Goal: Task Accomplishment & Management: Manage account settings

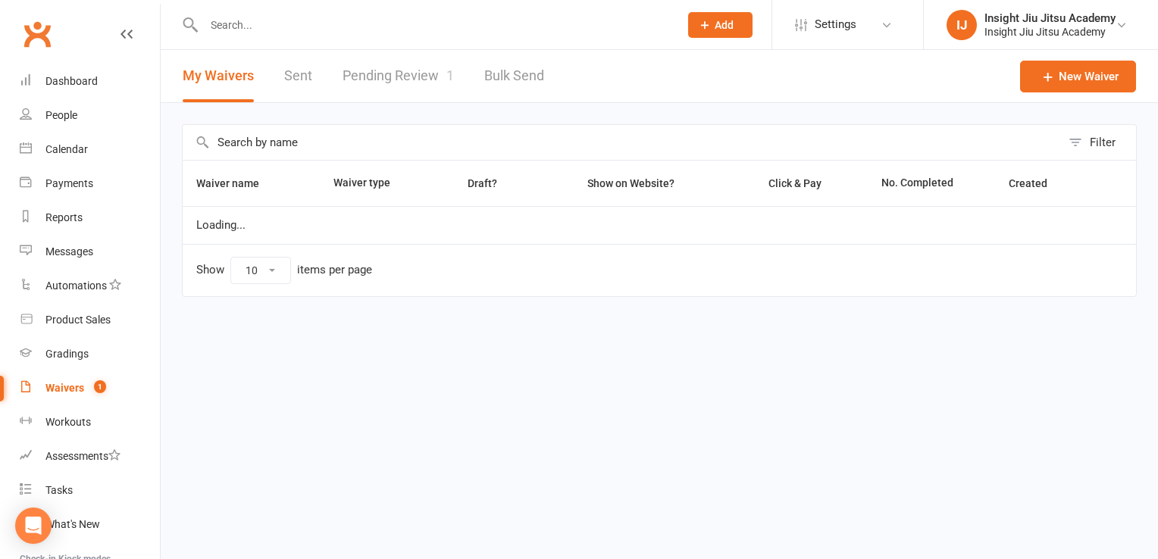
click at [391, 76] on link "Pending Review 1" at bounding box center [398, 76] width 111 height 52
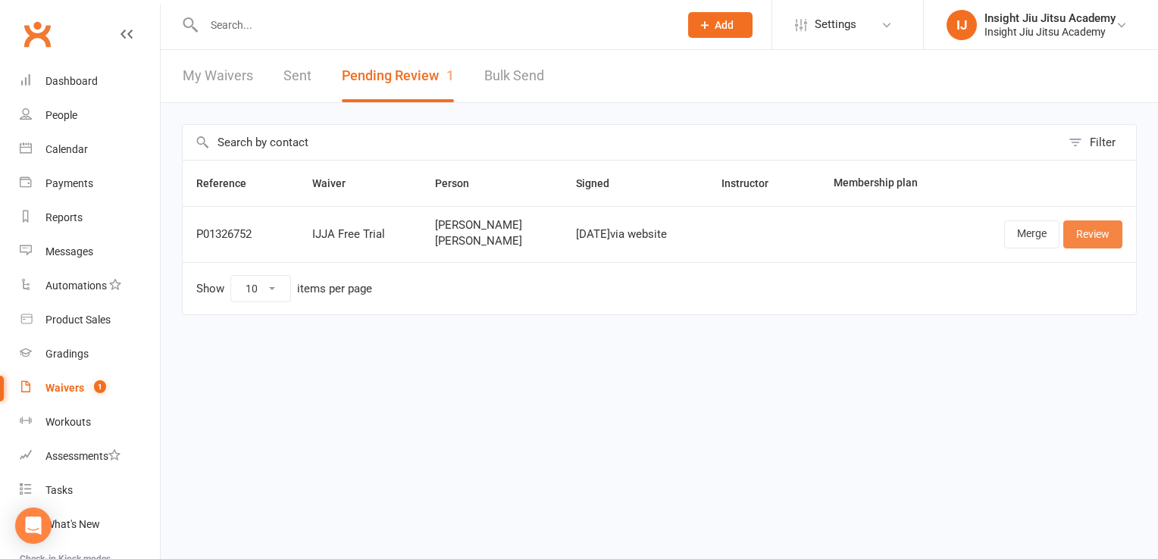
click at [1109, 230] on link "Review" at bounding box center [1092, 234] width 59 height 27
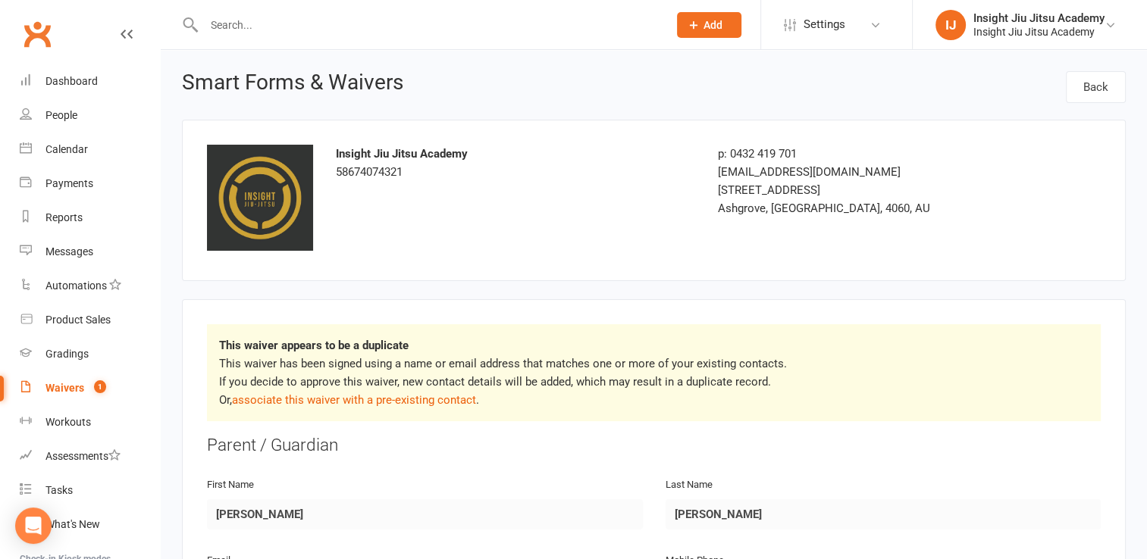
click at [61, 388] on div "Waivers" at bounding box center [64, 388] width 39 height 12
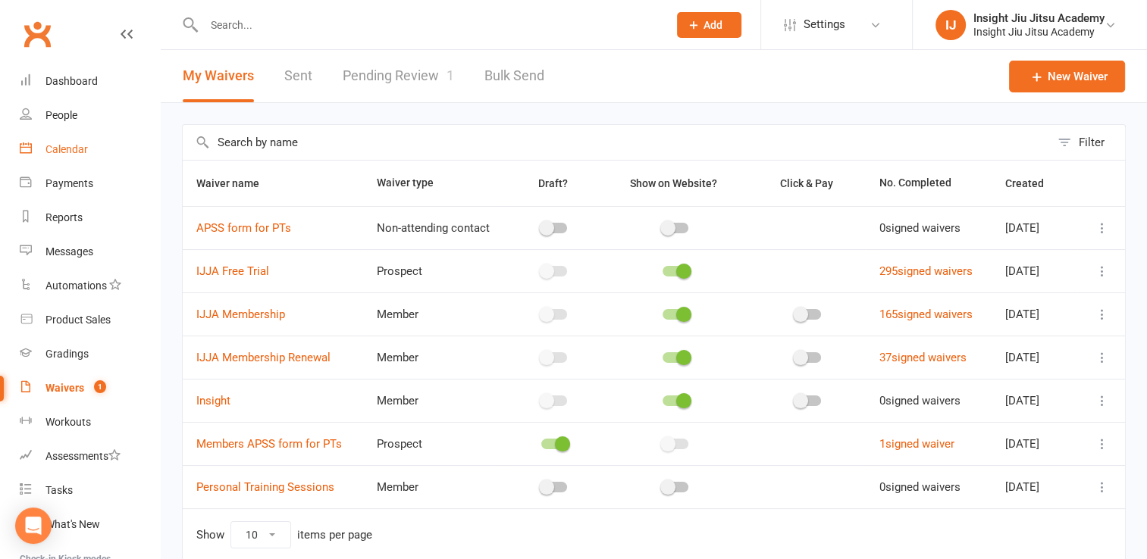
click at [59, 152] on div "Calendar" at bounding box center [66, 149] width 42 height 12
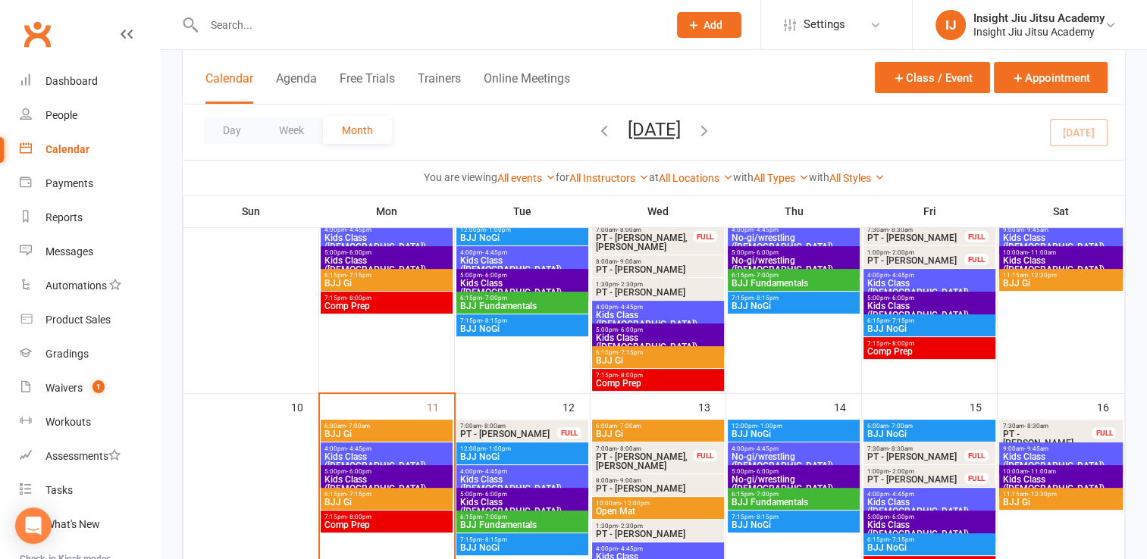
scroll to position [521, 0]
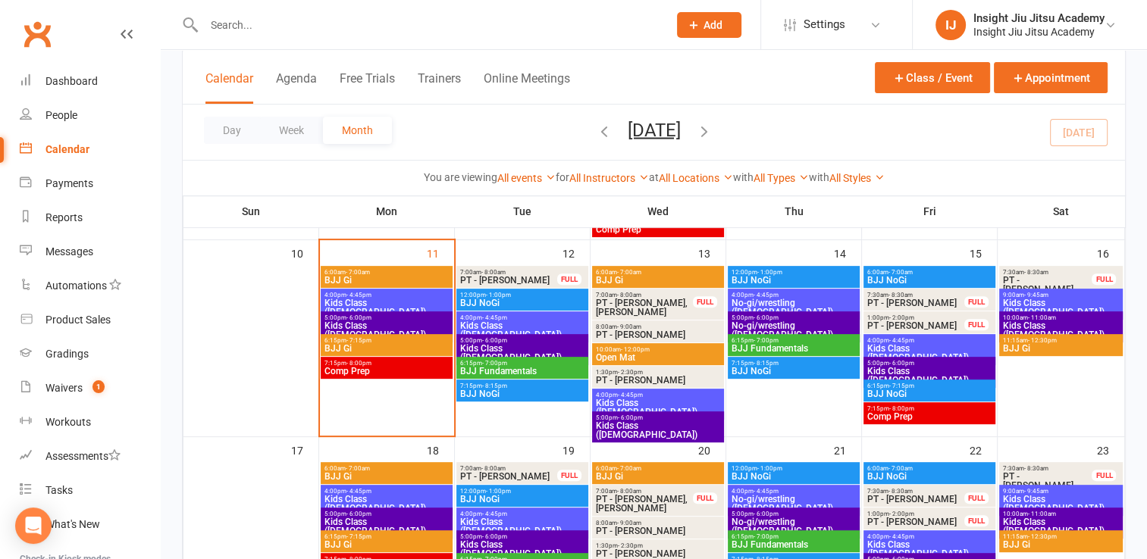
click at [355, 321] on span "Kids Class ([DEMOGRAPHIC_DATA])" at bounding box center [387, 330] width 126 height 18
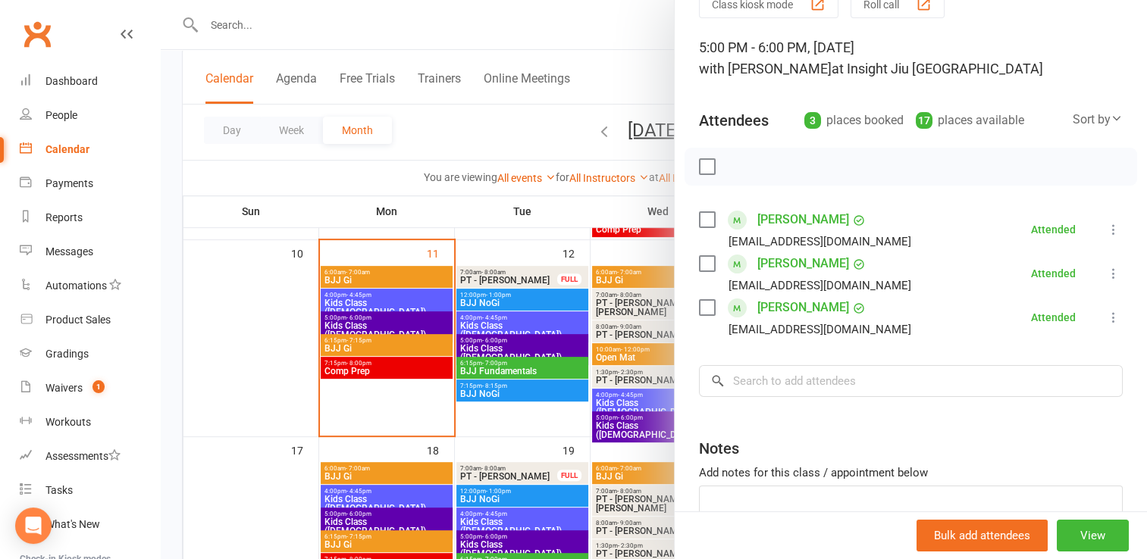
scroll to position [85, 0]
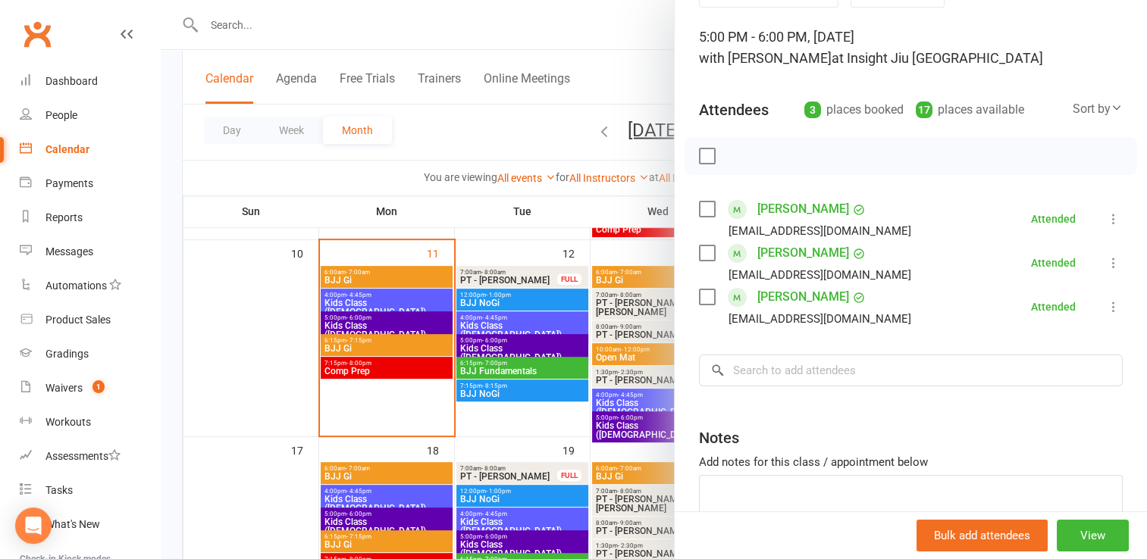
click at [288, 422] on div at bounding box center [654, 279] width 986 height 559
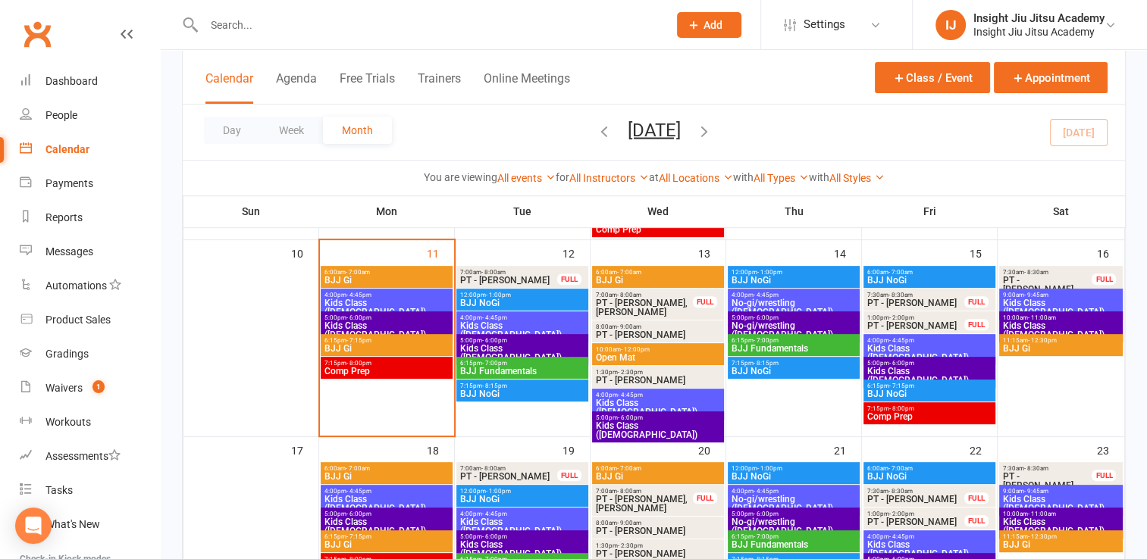
click at [368, 348] on span "BJJ Gi" at bounding box center [387, 348] width 126 height 9
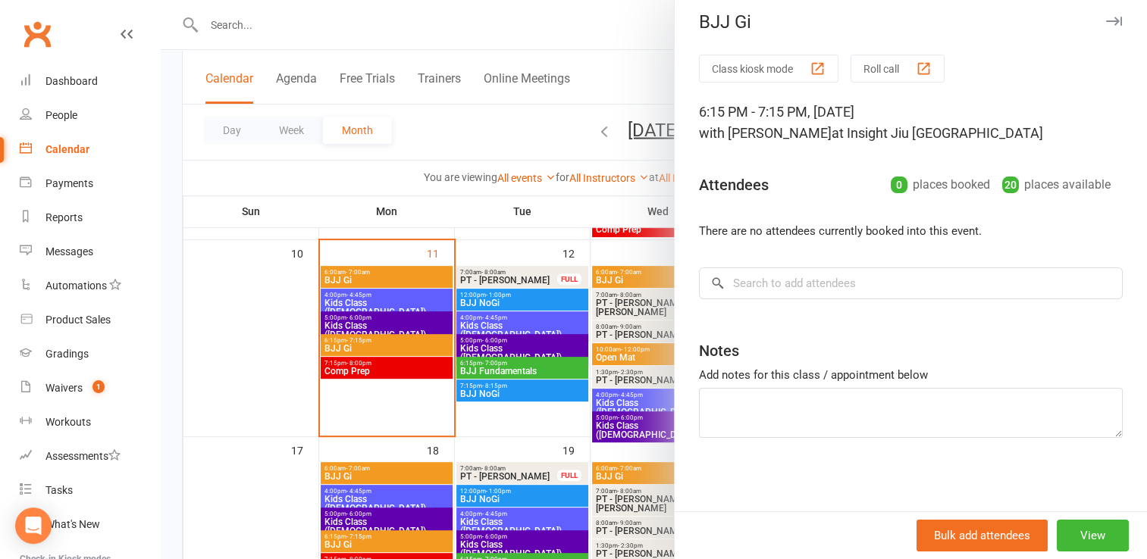
scroll to position [9, 0]
click at [424, 427] on div at bounding box center [654, 279] width 986 height 559
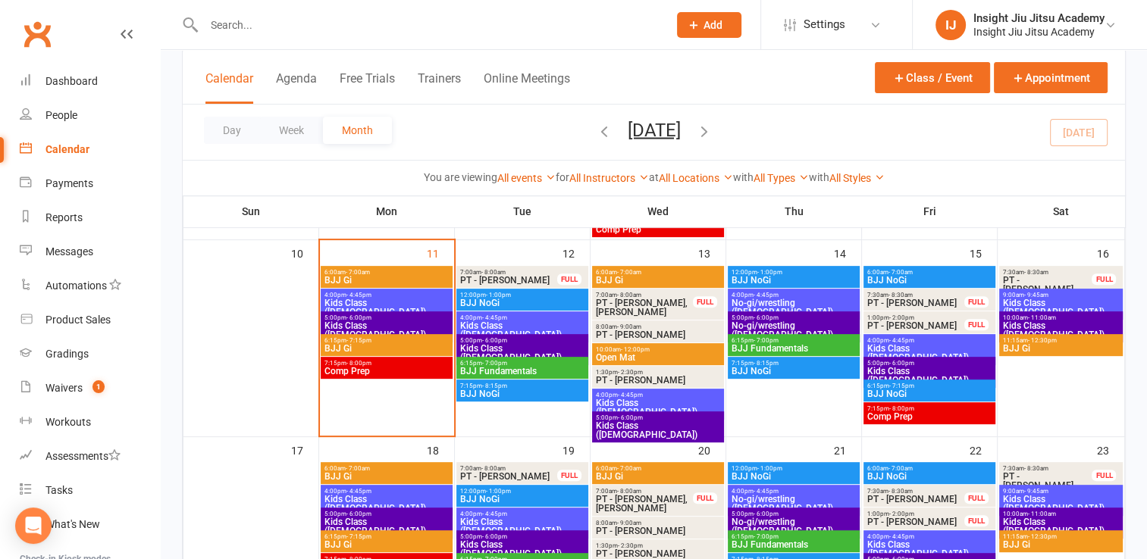
click at [768, 300] on span "No-gi/wrestling ([DEMOGRAPHIC_DATA])" at bounding box center [794, 308] width 126 height 18
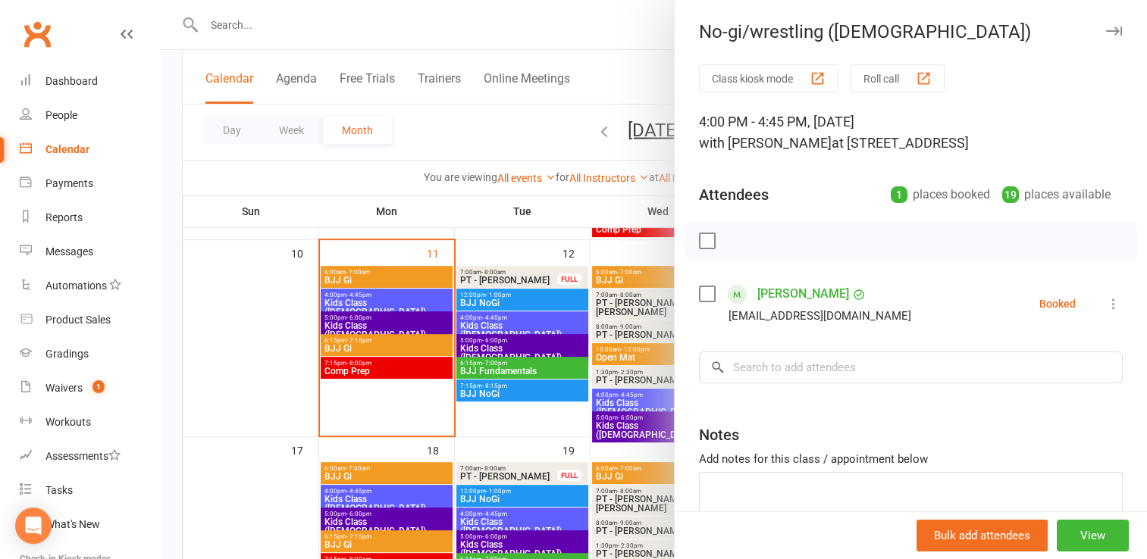
click at [606, 320] on div at bounding box center [654, 279] width 986 height 559
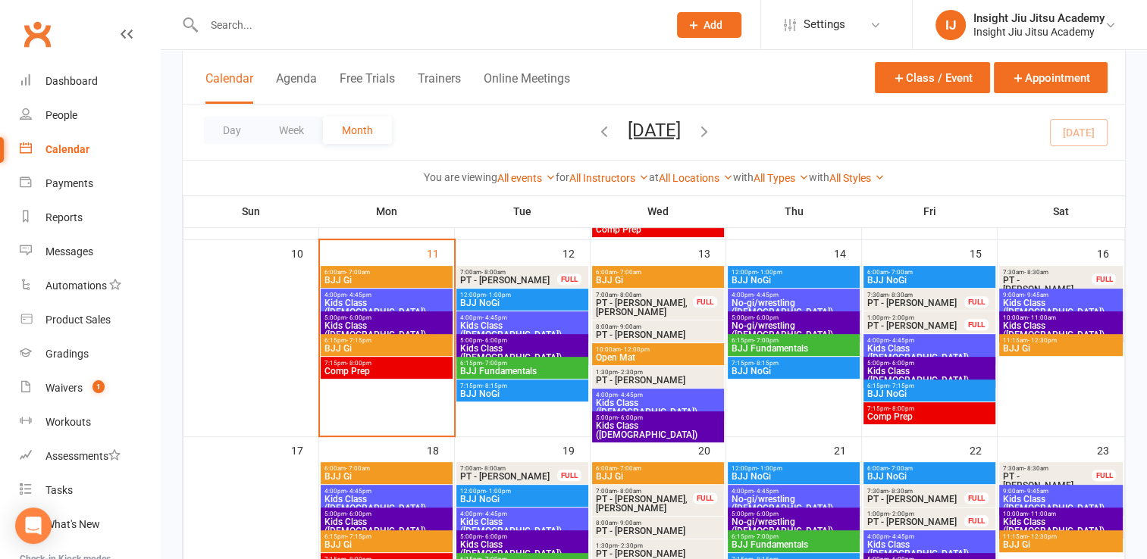
scroll to position [1009, 0]
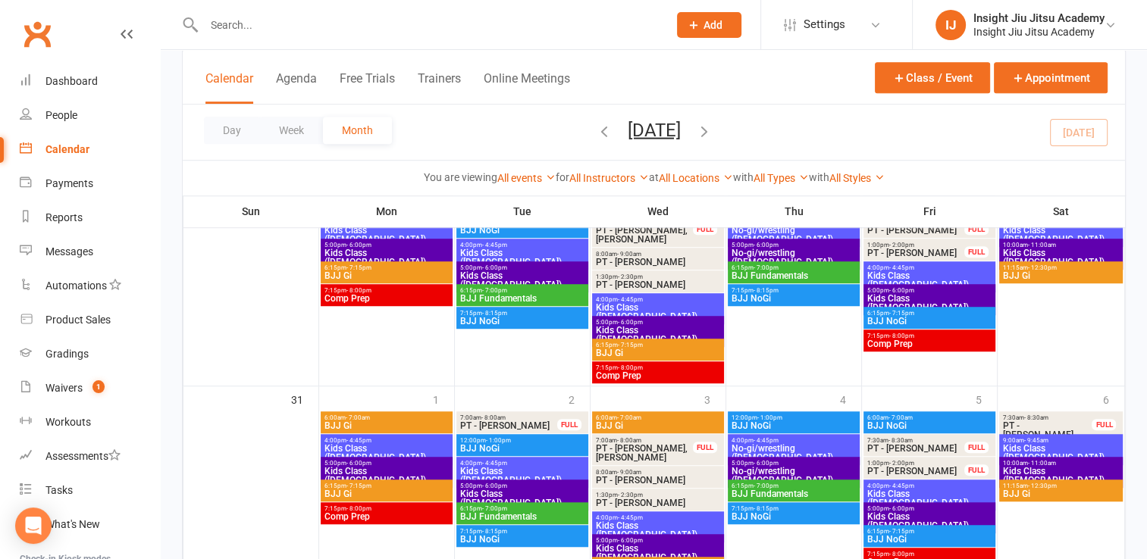
click at [266, 28] on input "text" at bounding box center [428, 24] width 458 height 21
type input "[PERSON_NAME]"
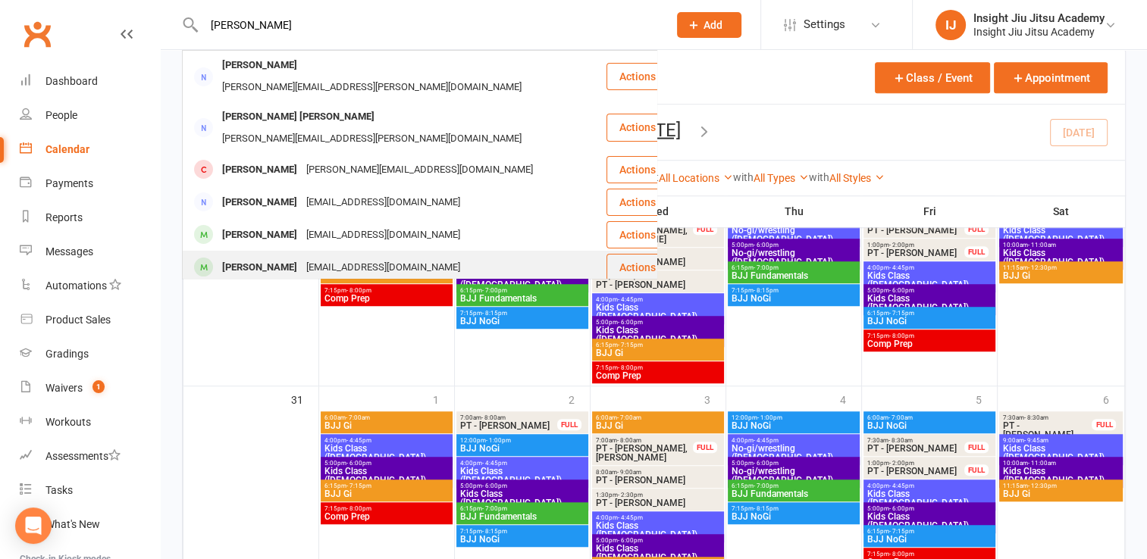
click at [303, 257] on div "[EMAIL_ADDRESS][DOMAIN_NAME]" at bounding box center [383, 268] width 163 height 22
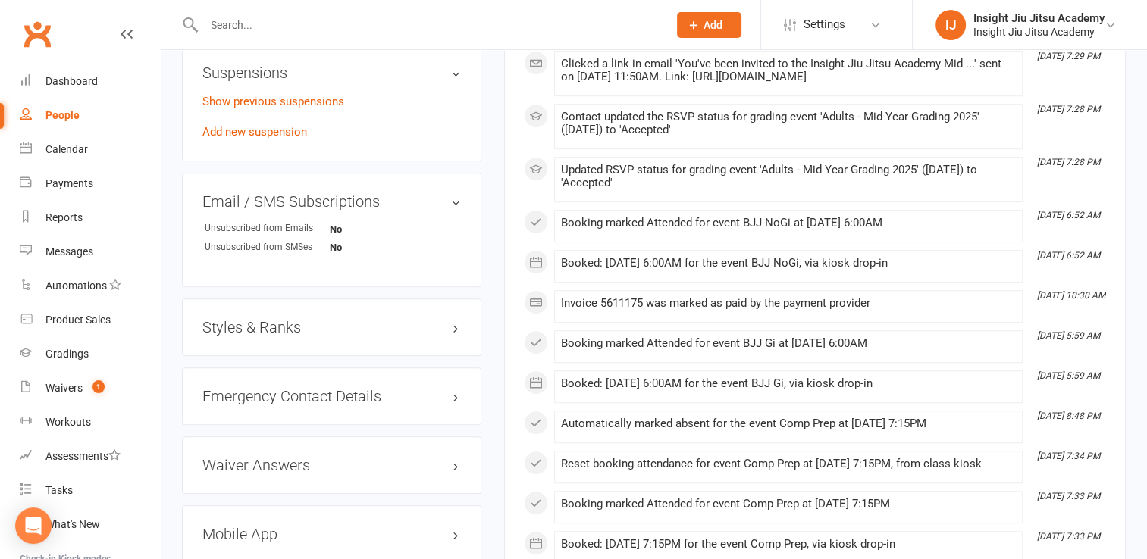
scroll to position [915, 0]
click at [247, 139] on div "Show previous suspensions Add new suspension" at bounding box center [331, 116] width 258 height 49
click at [246, 126] on link "Add new suspension" at bounding box center [254, 131] width 105 height 14
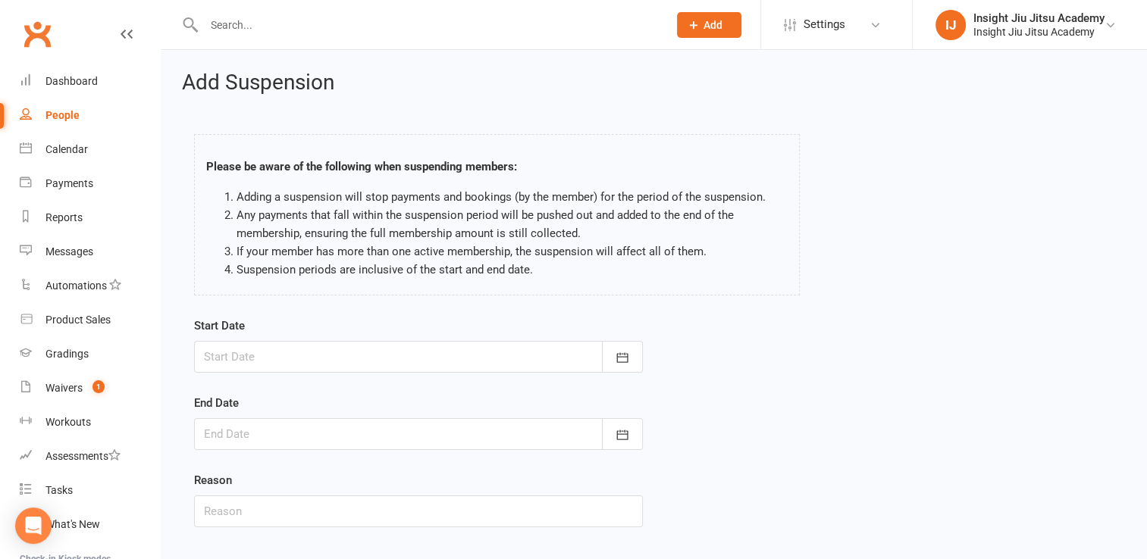
click at [262, 353] on div at bounding box center [418, 357] width 449 height 32
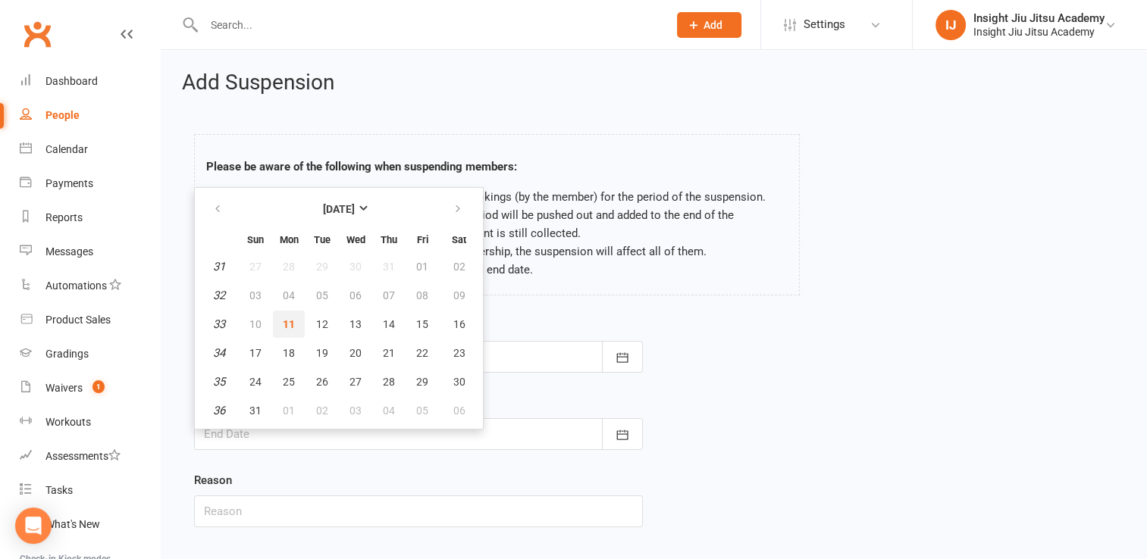
click at [294, 323] on button "11" at bounding box center [289, 324] width 32 height 27
type input "[DATE]"
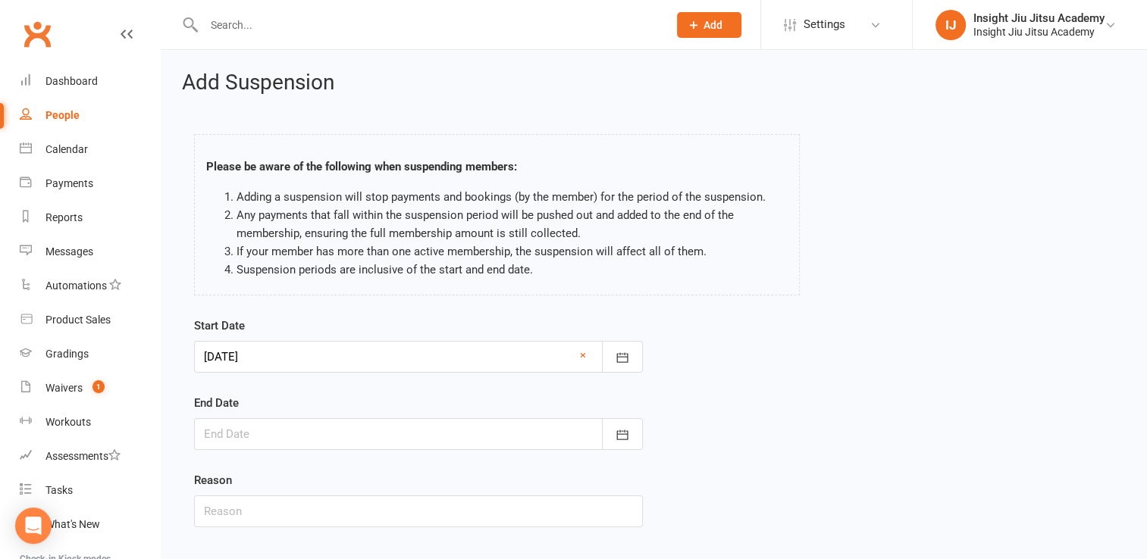
click at [261, 441] on div at bounding box center [418, 434] width 449 height 32
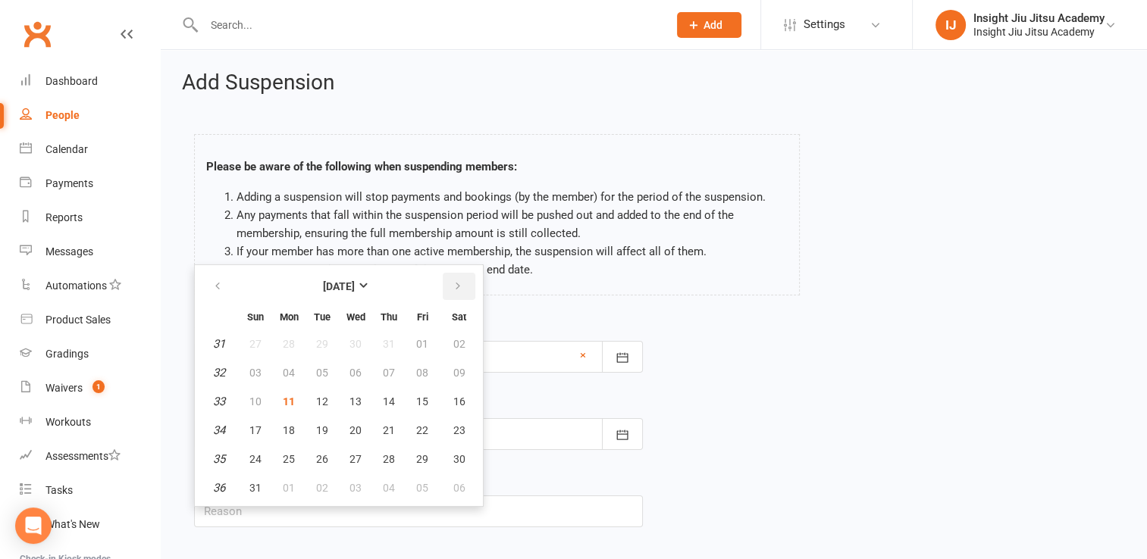
click at [455, 277] on button "button" at bounding box center [459, 286] width 33 height 27
click at [324, 462] on span "30" at bounding box center [322, 459] width 12 height 12
type input "[DATE]"
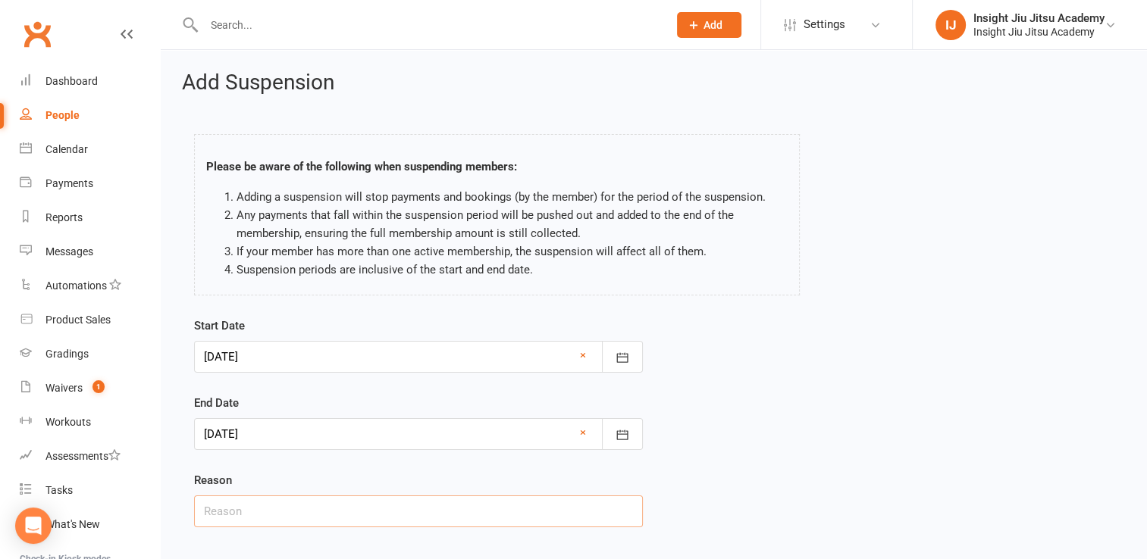
click at [264, 496] on input "text" at bounding box center [418, 512] width 449 height 32
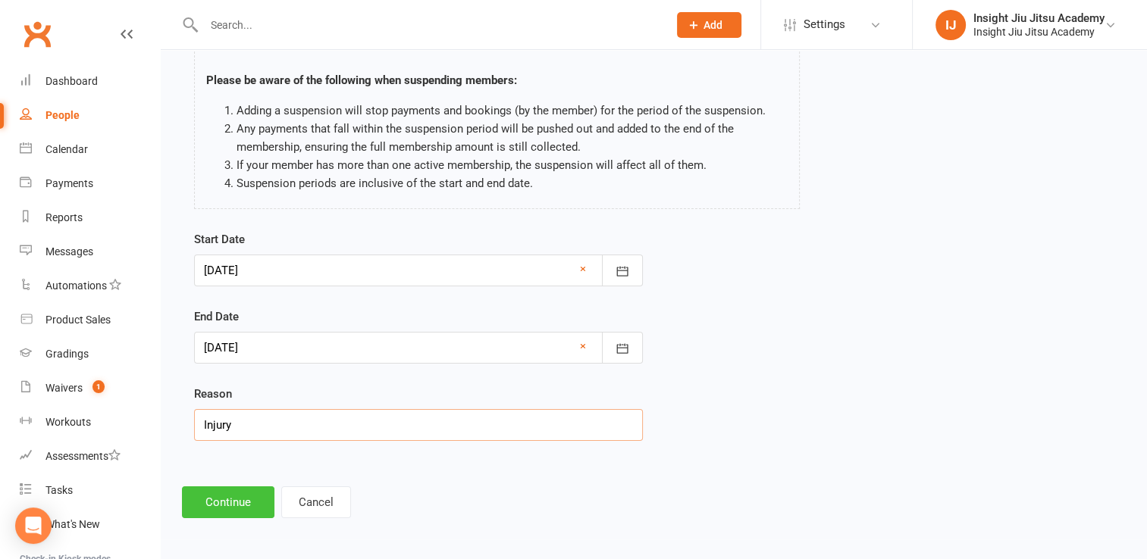
type input "Injury"
click at [215, 511] on button "Continue" at bounding box center [228, 503] width 92 height 32
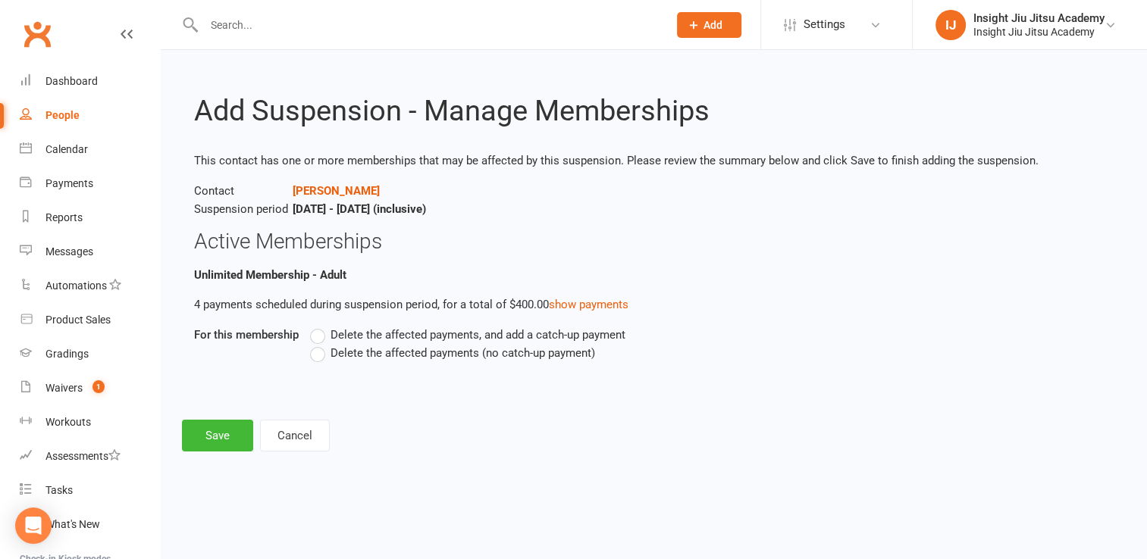
scroll to position [0, 0]
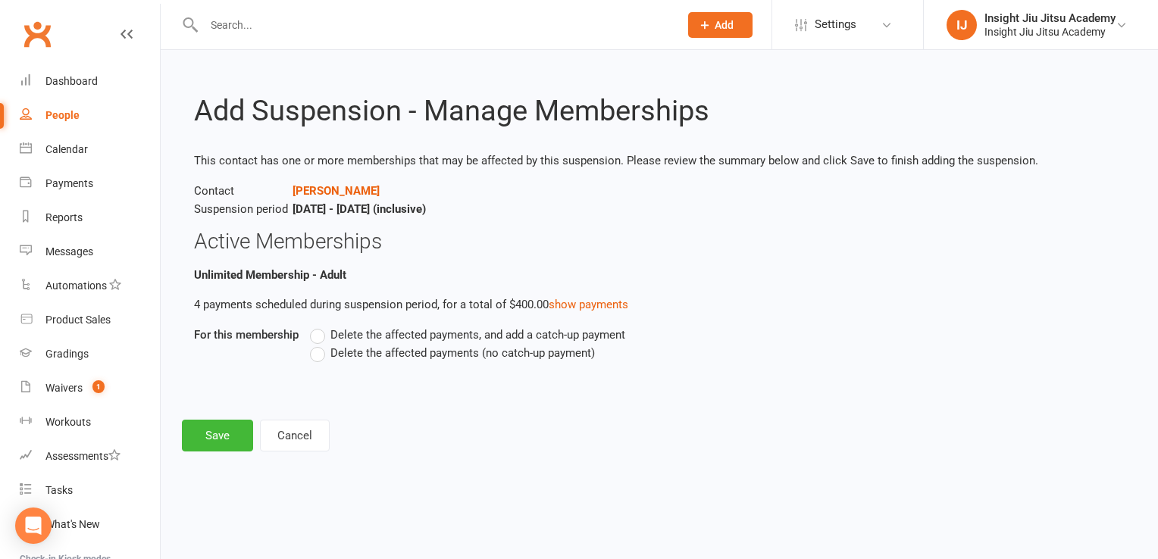
click at [323, 351] on label "Delete the affected payments (no catch-up payment)" at bounding box center [452, 353] width 285 height 18
click at [320, 344] on input "Delete the affected payments (no catch-up payment)" at bounding box center [315, 344] width 10 height 0
click at [230, 434] on button "Save" at bounding box center [217, 436] width 71 height 32
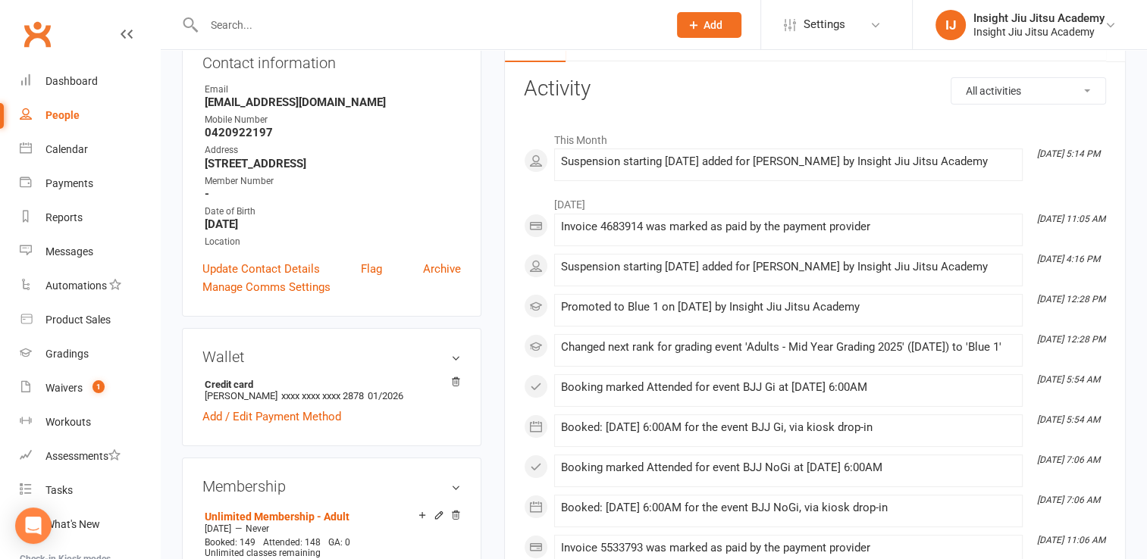
scroll to position [259, 0]
